Goal: Task Accomplishment & Management: Manage account settings

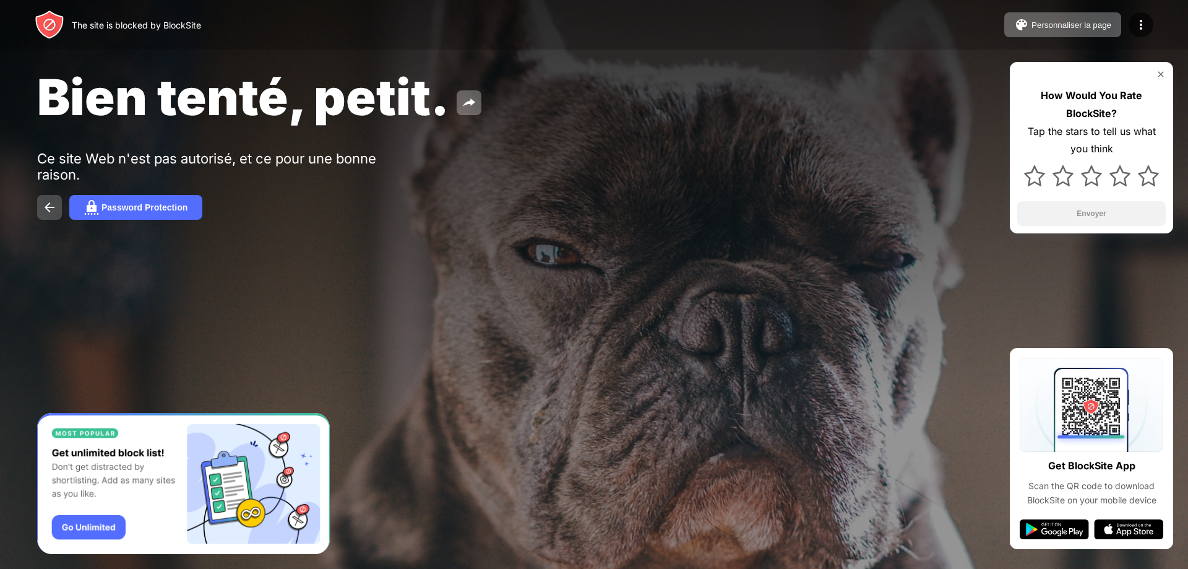
click at [51, 211] on img at bounding box center [49, 207] width 15 height 15
